Goal: Check status: Check status

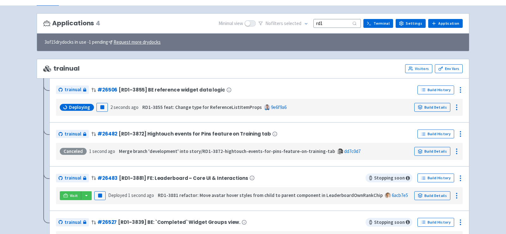
scroll to position [42, 0]
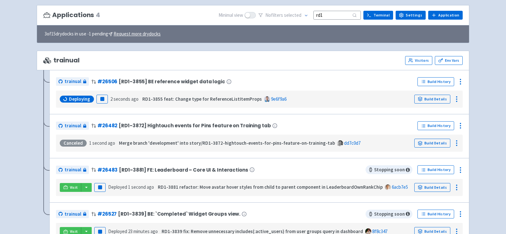
drag, startPoint x: 333, startPoint y: 11, endPoint x: 303, endPoint y: 11, distance: 30.0
click at [303, 11] on div "No filter s selected rd1" at bounding box center [309, 15] width 102 height 10
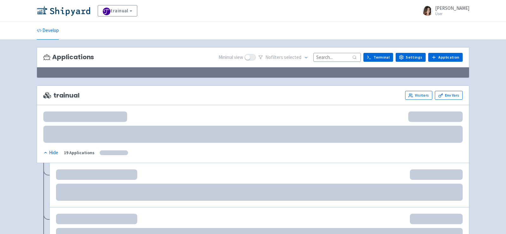
scroll to position [42, 0]
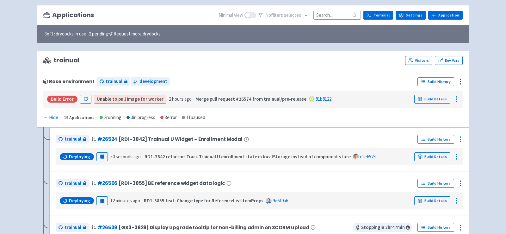
click at [339, 8] on div "Applications Minimal view No filter s selected Terminal Settings Application Te…" at bounding box center [253, 15] width 432 height 21
click at [339, 19] on div "Applications Minimal view No filter s selected Terminal Settings Application Te…" at bounding box center [253, 15] width 432 height 21
click at [339, 19] on div "No filter s selected" at bounding box center [309, 15] width 102 height 10
click at [341, 17] on input at bounding box center [336, 15] width 47 height 9
paste input "rd1"
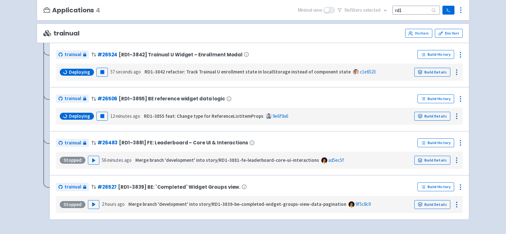
scroll to position [73, 0]
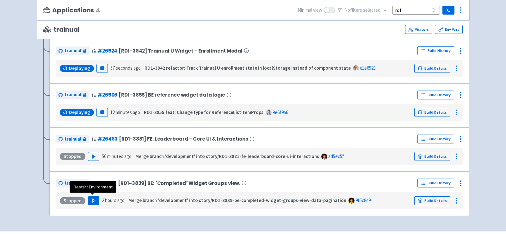
type input "rd1"
click at [92, 202] on button "Play" at bounding box center [93, 200] width 11 height 9
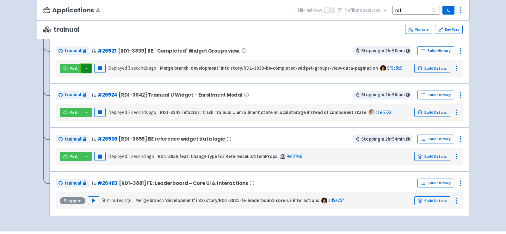
click at [86, 66] on button "button" at bounding box center [86, 68] width 11 height 9
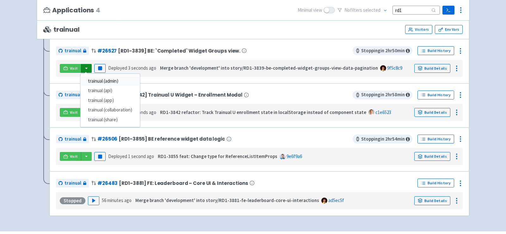
click at [107, 77] on link "trainual (admin)" at bounding box center [109, 81] width 59 height 10
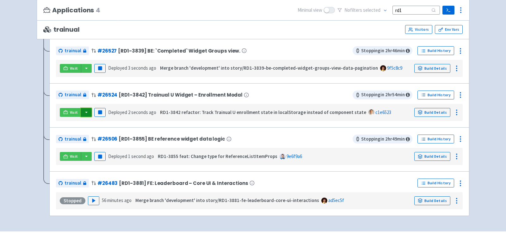
click at [85, 112] on button "button" at bounding box center [86, 112] width 11 height 9
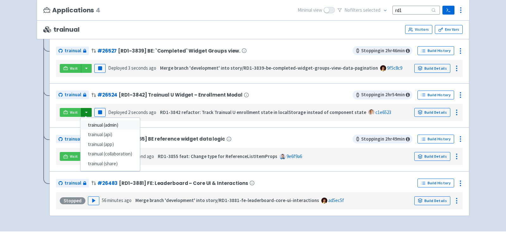
click at [106, 125] on link "trainual (admin)" at bounding box center [109, 125] width 59 height 10
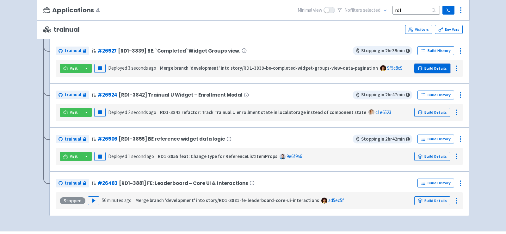
click at [438, 67] on link "Build Details" at bounding box center [432, 68] width 36 height 9
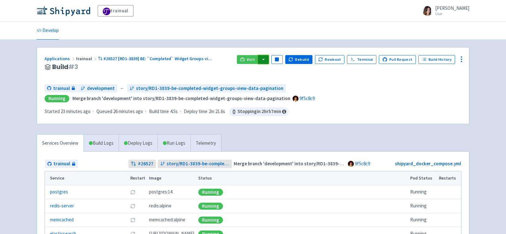
click at [267, 58] on button "button" at bounding box center [263, 59] width 11 height 9
click at [296, 89] on link "trainual (app)" at bounding box center [286, 92] width 59 height 10
